Goal: Navigation & Orientation: Find specific page/section

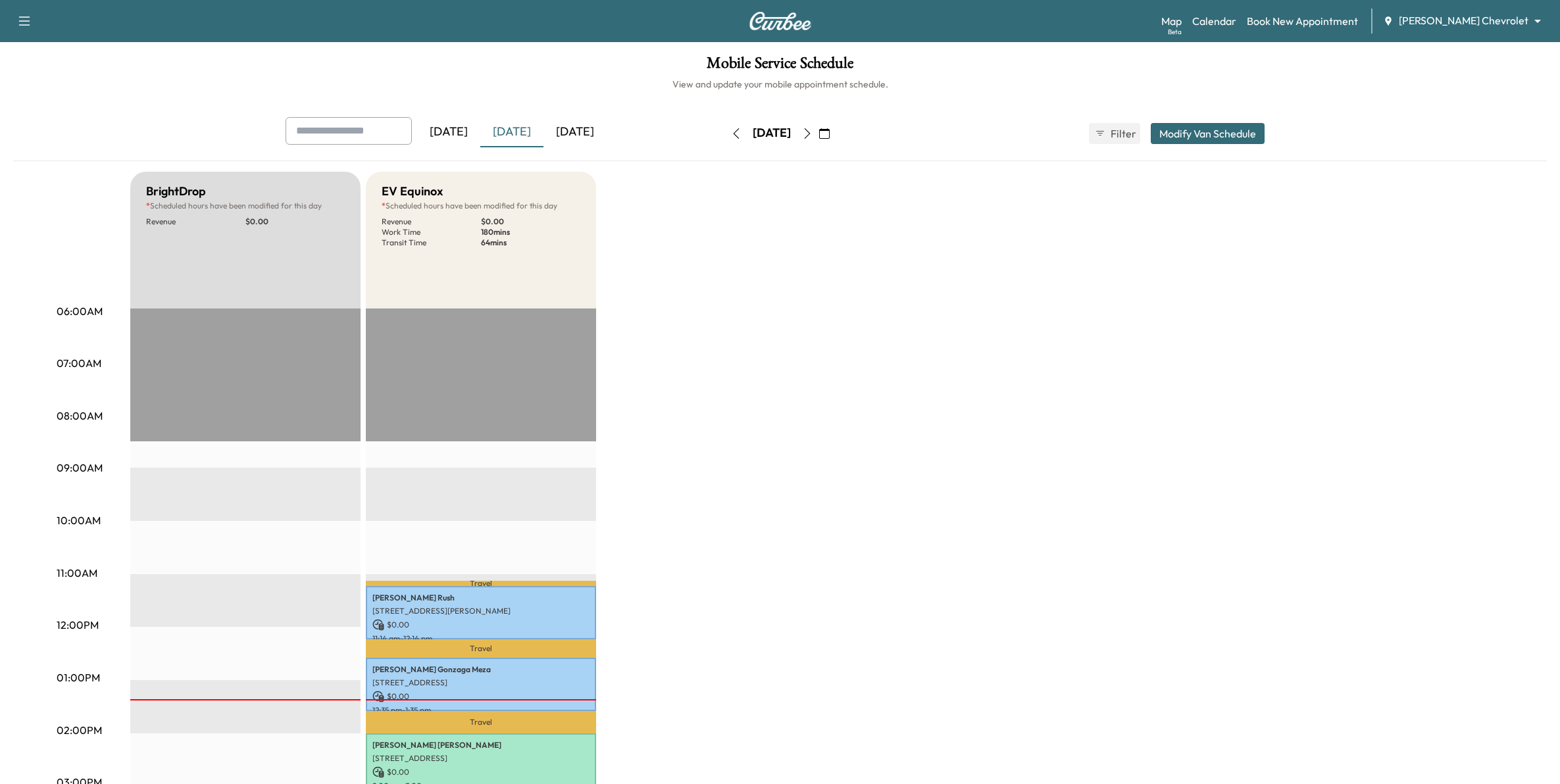
scroll to position [329, 0]
click at [1181, 25] on link "Map Beta" at bounding box center [1171, 20] width 20 height 16
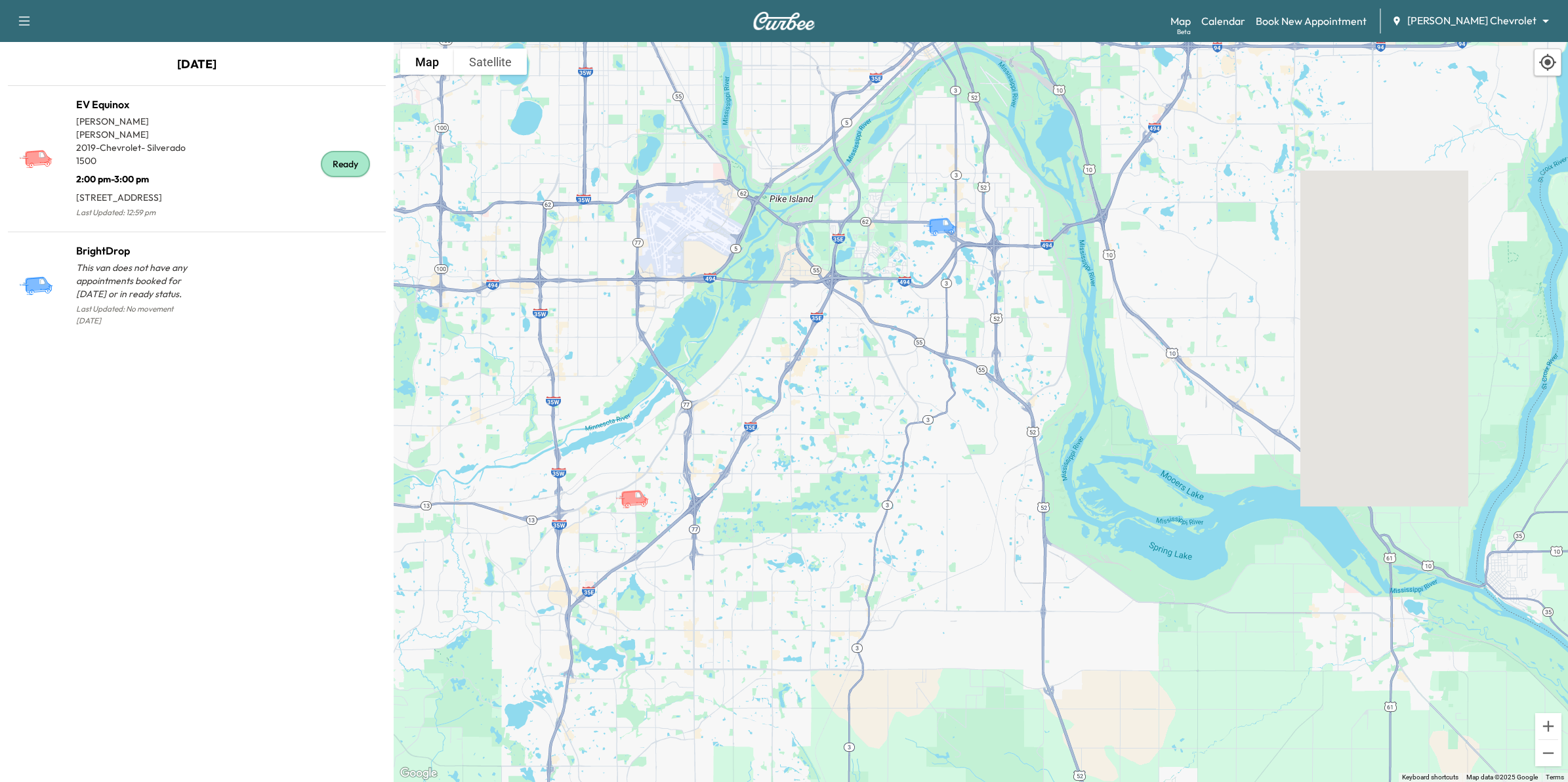
drag, startPoint x: 1021, startPoint y: 628, endPoint x: 835, endPoint y: 482, distance: 236.5
click at [835, 482] on div "To activate drag with keyboard, press Alt + Enter. Once in keyboard drag state,…" at bounding box center [981, 411] width 1175 height 740
